Goal: Task Accomplishment & Management: Use online tool/utility

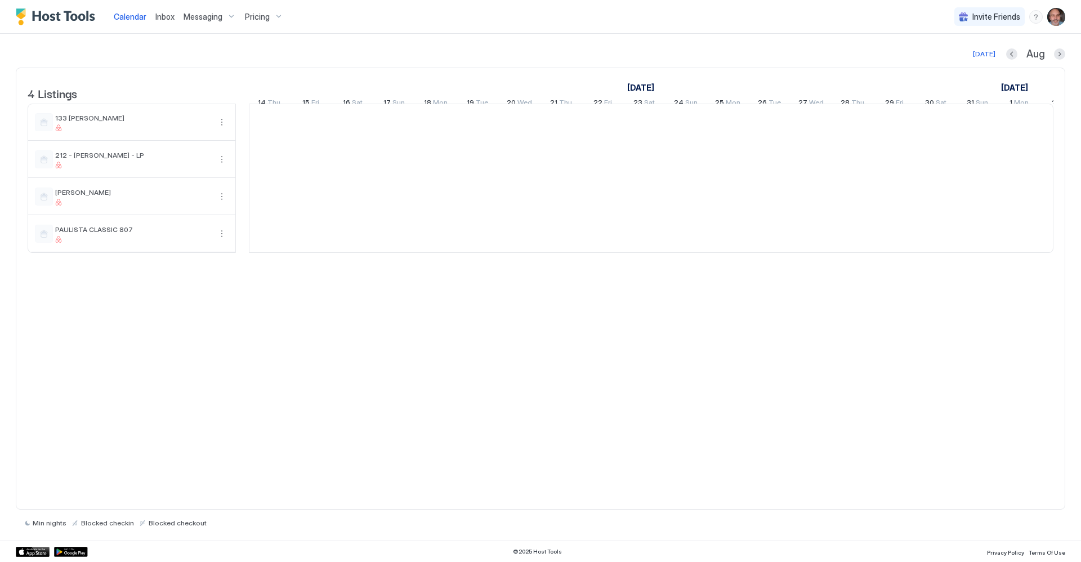
scroll to position [0, 626]
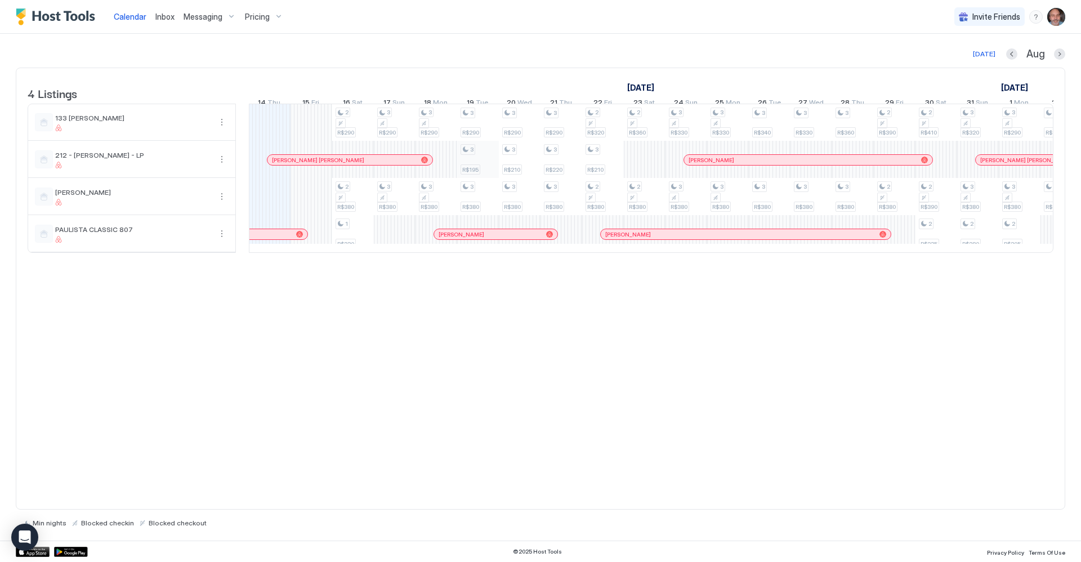
click at [480, 172] on div "2 R$290 2 R$380 1 R$330 3 R$290 3 R$380 3 R$290 3 R$380 3 R$290 3 R$195 3 R$380…" at bounding box center [853, 178] width 2458 height 148
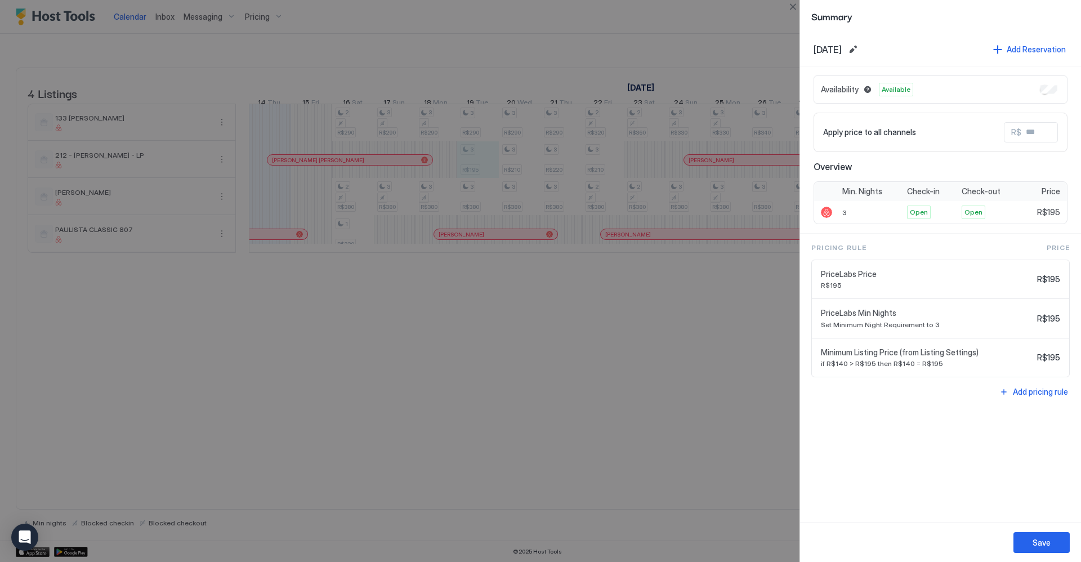
click at [517, 166] on div at bounding box center [540, 281] width 1081 height 562
click at [671, 401] on div at bounding box center [540, 281] width 1081 height 562
click at [757, 332] on div at bounding box center [540, 281] width 1081 height 562
drag, startPoint x: 477, startPoint y: 171, endPoint x: 522, endPoint y: 166, distance: 44.7
click at [522, 166] on div at bounding box center [540, 281] width 1081 height 562
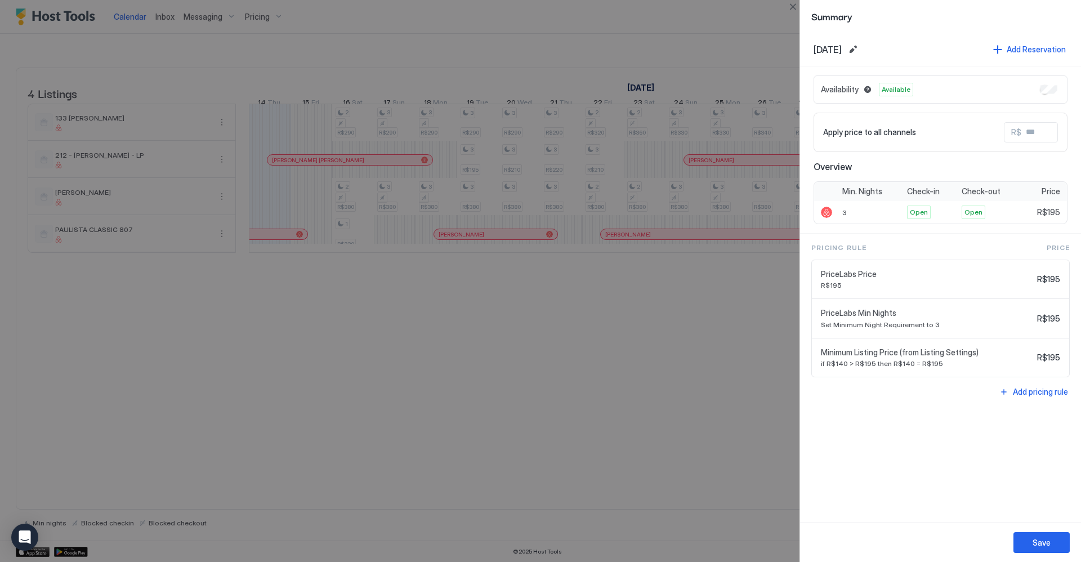
click at [515, 168] on div at bounding box center [540, 281] width 1081 height 562
click at [690, 262] on div at bounding box center [540, 281] width 1081 height 562
drag, startPoint x: 793, startPoint y: 1, endPoint x: 793, endPoint y: 7, distance: 5.7
click at [793, 6] on button "Close" at bounding box center [793, 7] width 14 height 14
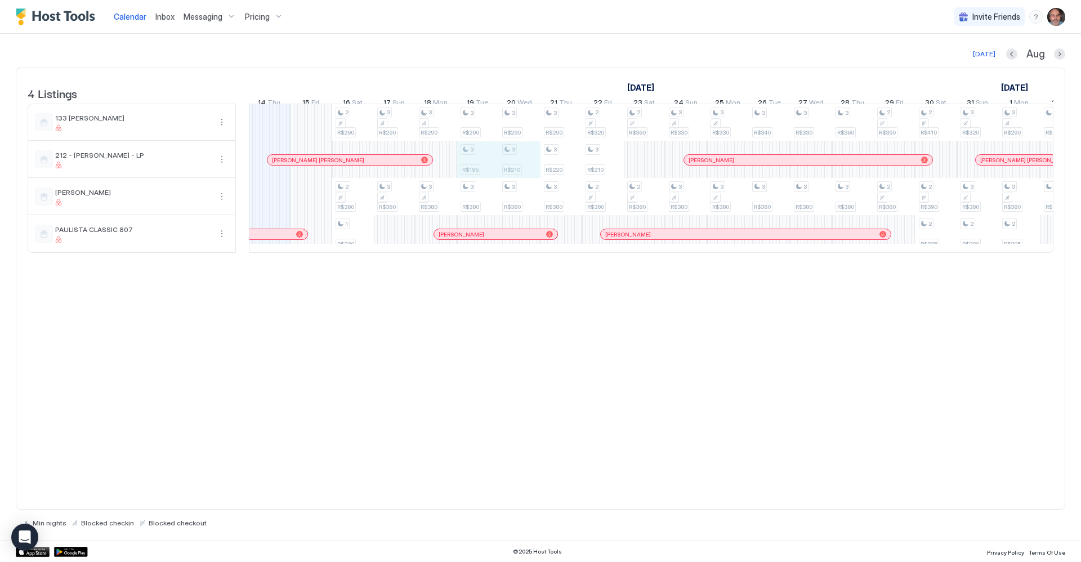
drag, startPoint x: 473, startPoint y: 179, endPoint x: 514, endPoint y: 167, distance: 42.9
click at [514, 167] on div "2 R$290 2 R$380 1 R$330 3 R$290 3 R$380 3 R$290 3 R$380 3 R$290 3 R$195 3 R$380…" at bounding box center [853, 178] width 2458 height 148
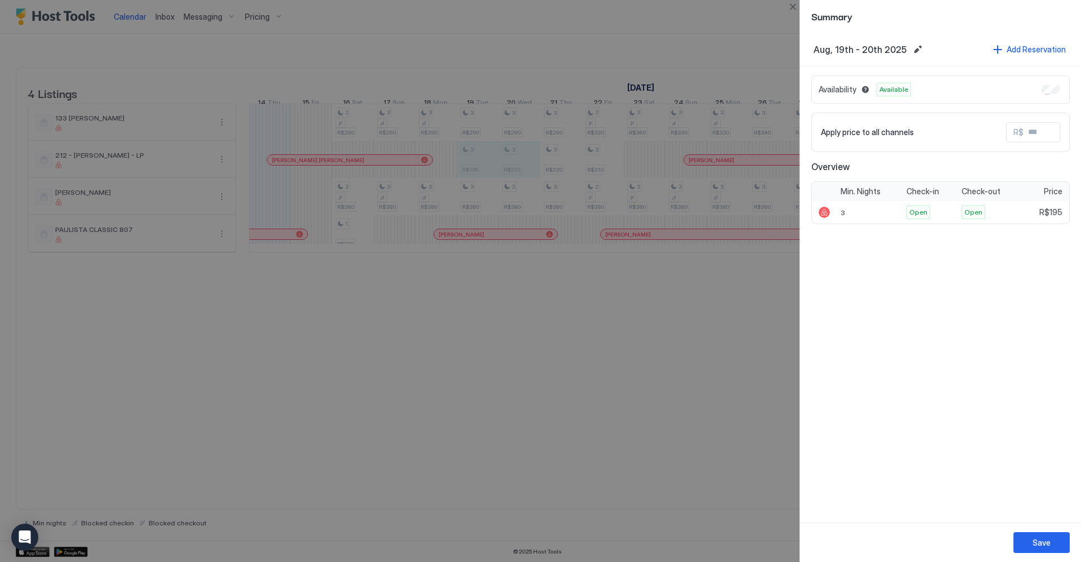
click at [1060, 86] on div "Availability Available" at bounding box center [940, 89] width 258 height 28
click at [1041, 541] on div "Save" at bounding box center [1042, 543] width 18 height 12
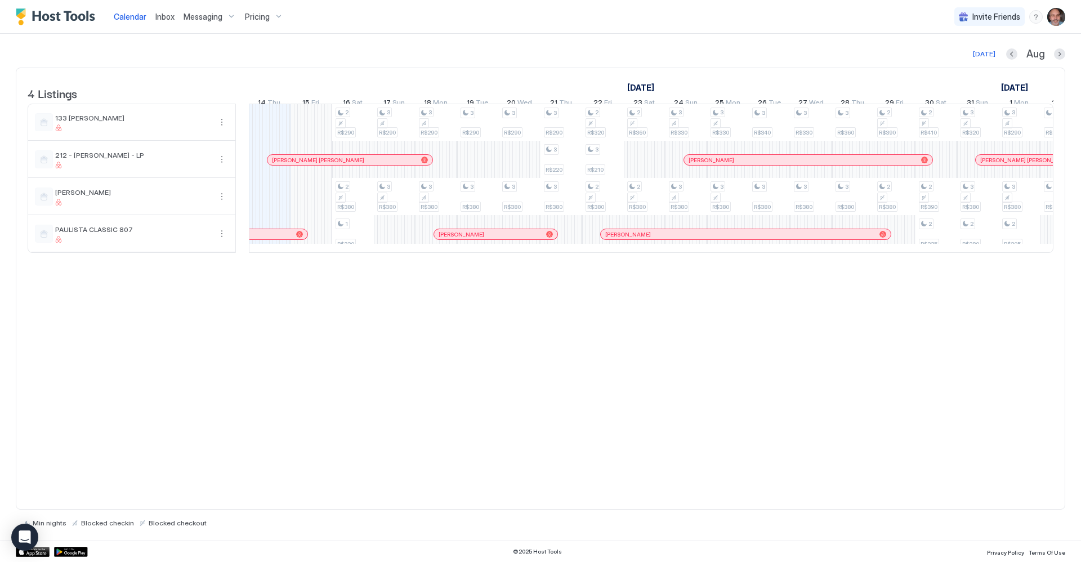
click at [886, 452] on div "4 Listings [DATE] [DATE] [DATE] 30 Wed 31 Thu 1 Fri 2 Sat 3 Sun 4 Mon 5 Tue 6 W…" at bounding box center [540, 289] width 1049 height 442
click at [868, 373] on div "4 Listings [DATE] [DATE] [DATE] 30 Wed 31 Thu 1 Fri 2 Sat 3 Sun 4 Mon 5 Tue 6 W…" at bounding box center [540, 289] width 1049 height 442
click at [805, 399] on div "4 Listings [DATE] [DATE] [DATE] 30 Wed 31 Thu 1 Fri 2 Sat 3 Sun 4 Mon 5 Tue 6 W…" at bounding box center [540, 289] width 1049 height 442
click at [768, 368] on div "4 Listings [DATE] [DATE] [DATE] 30 Wed 31 Thu 1 Fri 2 Sat 3 Sun 4 Mon 5 Tue 6 W…" at bounding box center [540, 289] width 1049 height 442
